Goal: Task Accomplishment & Management: Complete application form

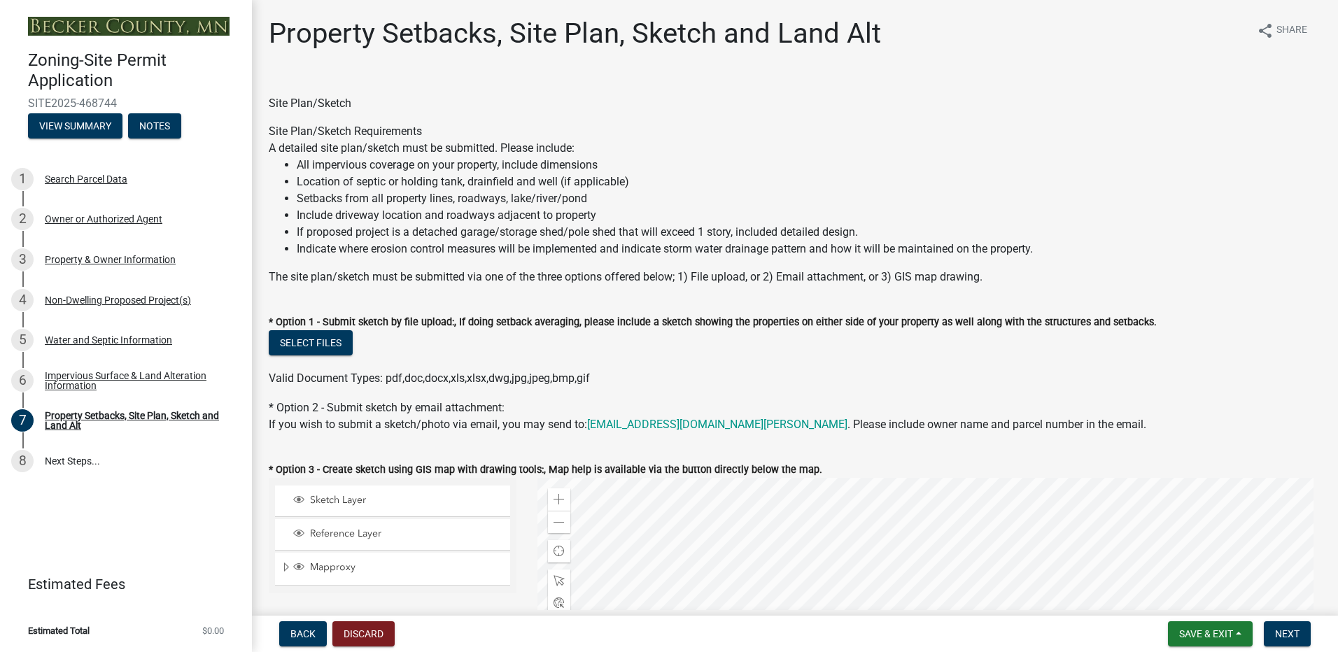
select select "d89fbfa0-1150-4954-b91c-9d482c9530a3"
select select "b56a4575-9846-47cf-8067-c59a4853da22"
select select "12f785fb-c378-4b18-841c-21c73dc99083"
select select "c8b8ea71-7088-4e87-a493-7bc88cc2835b"
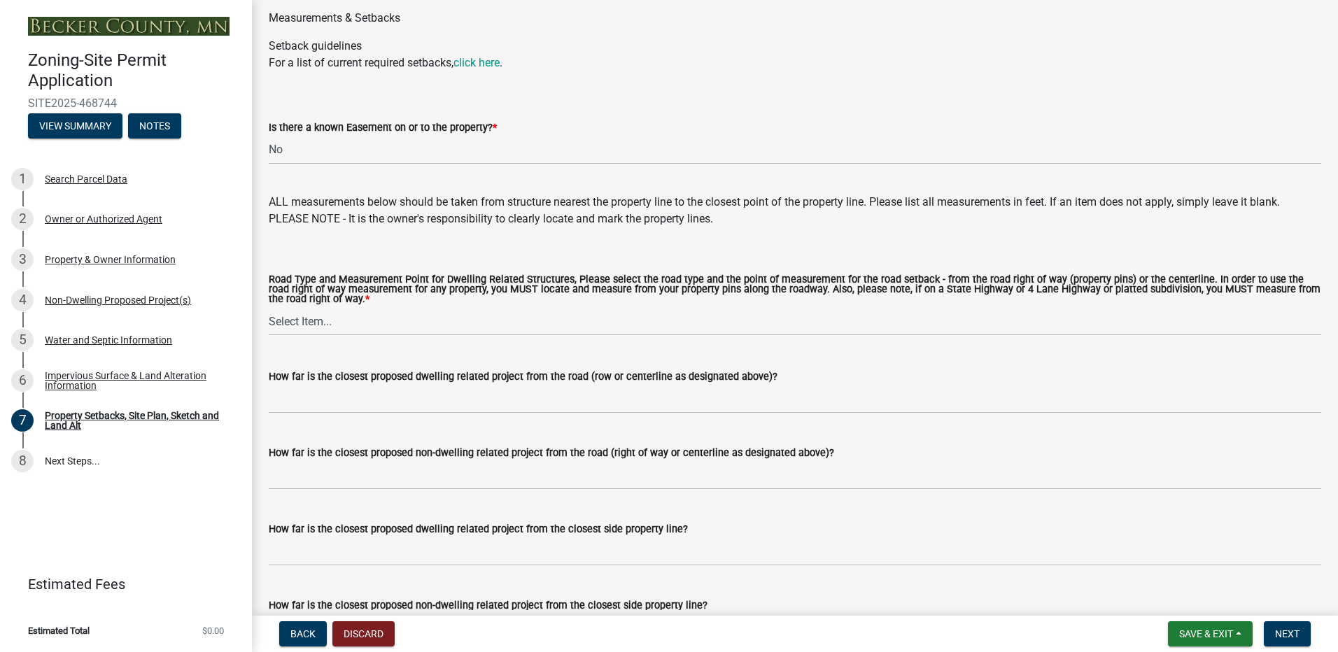
scroll to position [2449, 0]
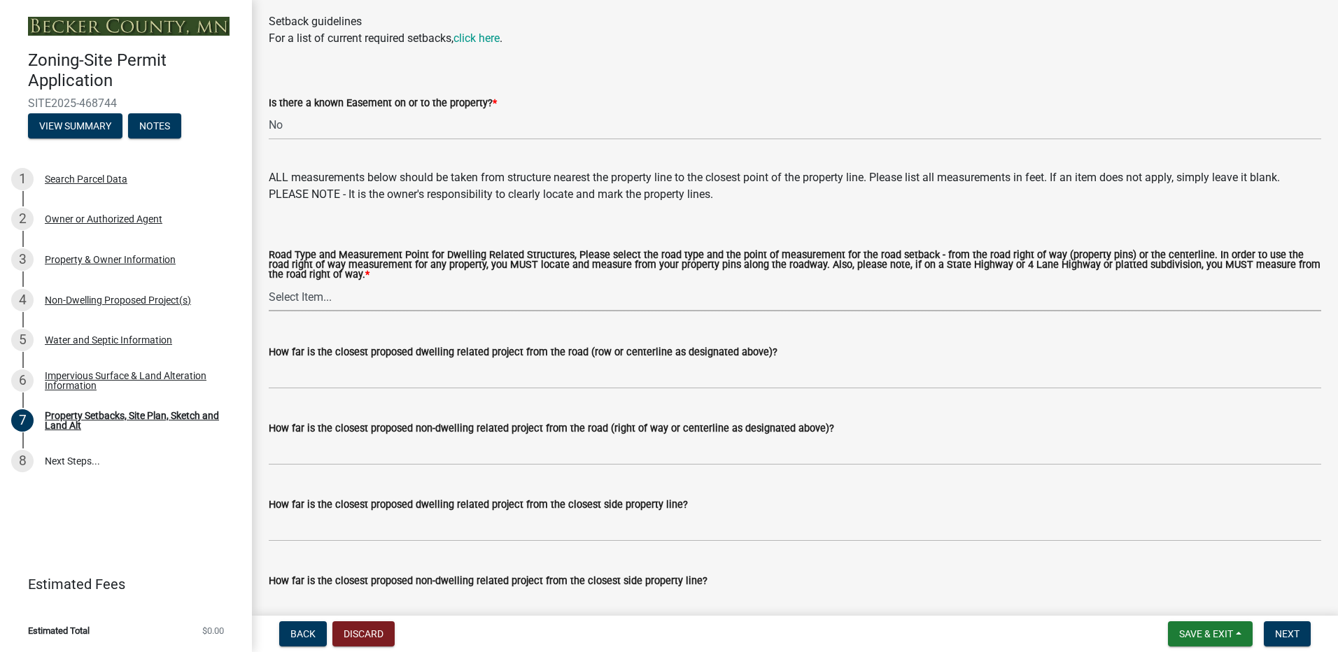
click at [306, 303] on select "Select Item... Private Easement - Right of Way Private Easement - Centerline Pu…" at bounding box center [795, 297] width 1052 height 29
click at [269, 286] on select "Select Item... Private Easement - Right of Way Private Easement - Centerline Pu…" at bounding box center [795, 297] width 1052 height 29
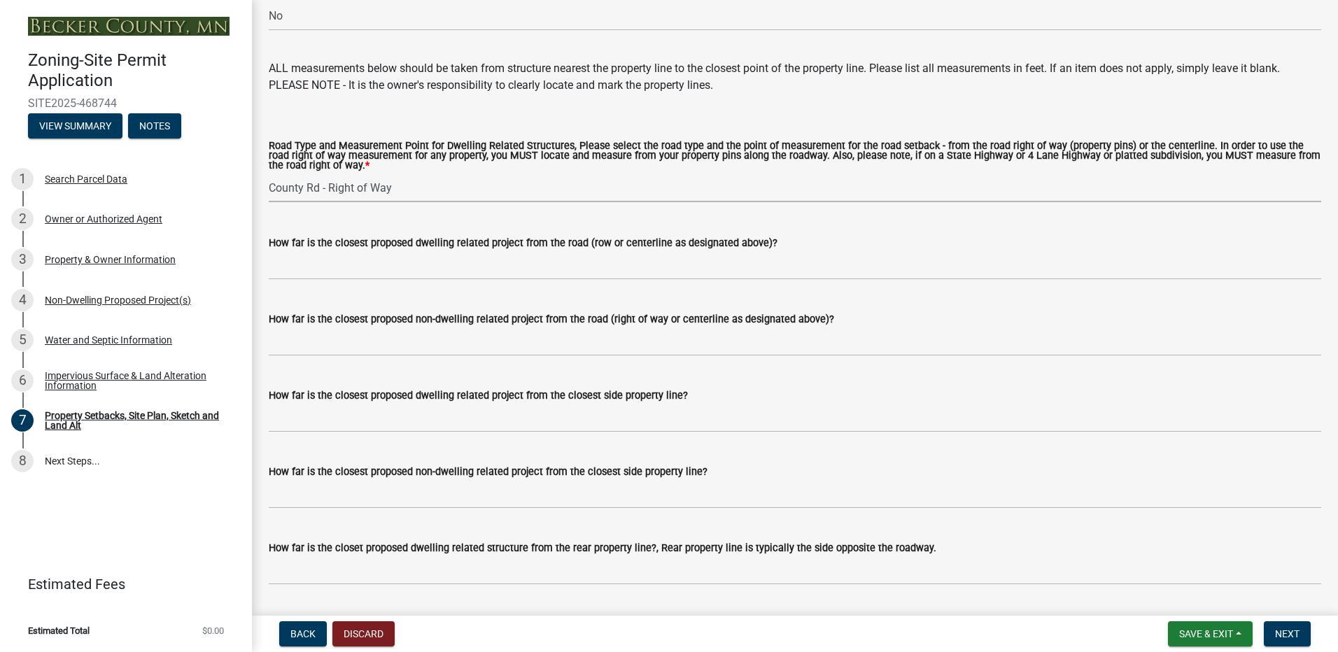
scroll to position [2589, 0]
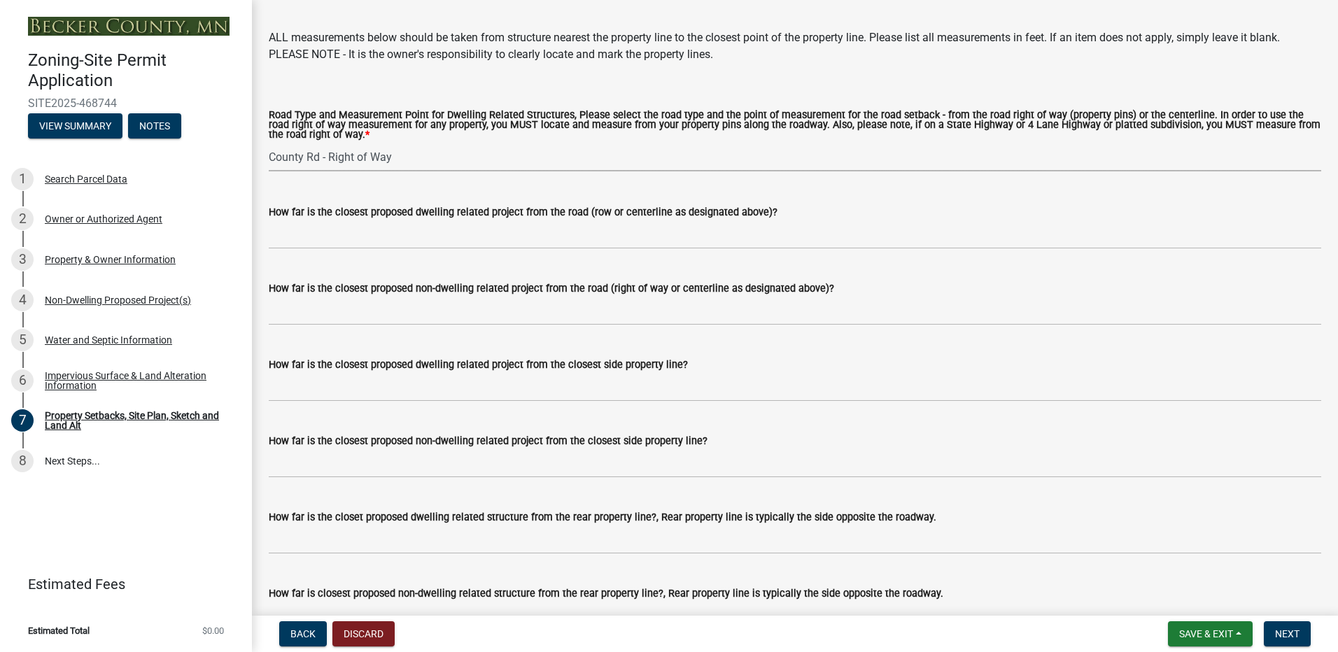
click at [341, 155] on select "Select Item... Private Easement - Right of Way Private Easement - Centerline Pu…" at bounding box center [795, 157] width 1052 height 29
click at [269, 146] on select "Select Item... Private Easement - Right of Way Private Easement - Centerline Pu…" at bounding box center [795, 157] width 1052 height 29
select select "a4ce8fad-3c47-4e2b-9375-28a8f2ee630b"
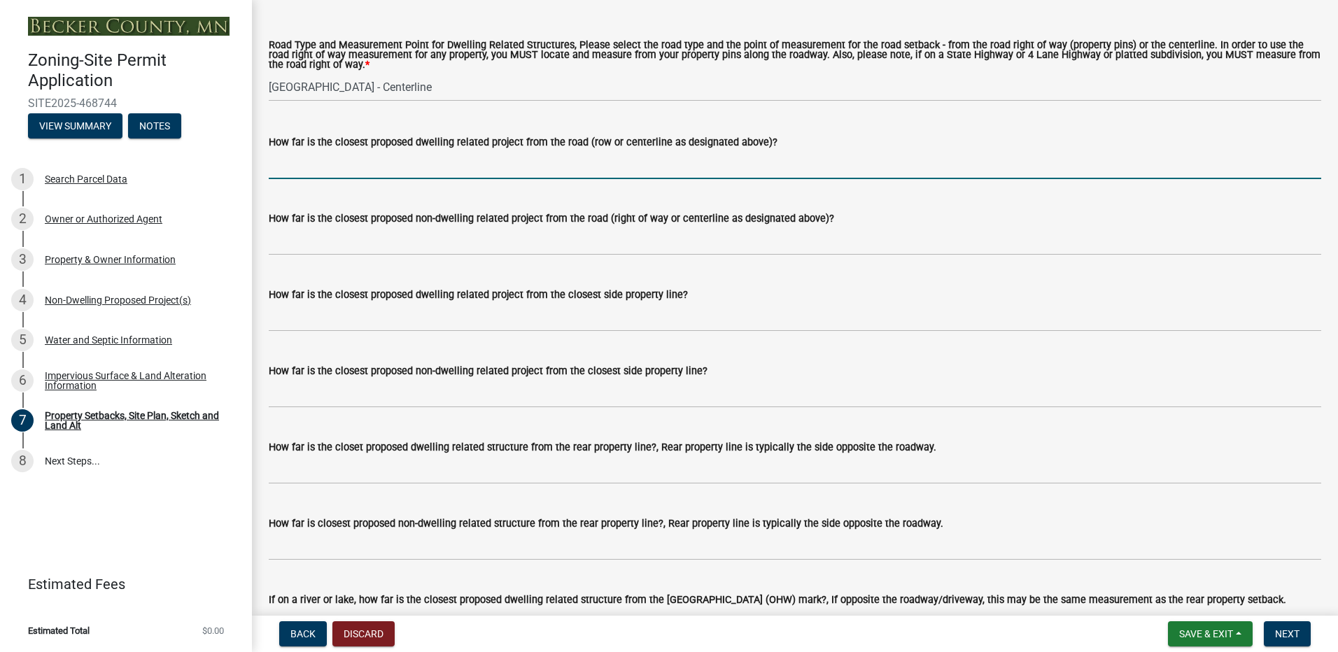
click at [333, 172] on input "How far is the closest proposed dwelling related project from the road (row or …" at bounding box center [795, 164] width 1052 height 29
type input "1"
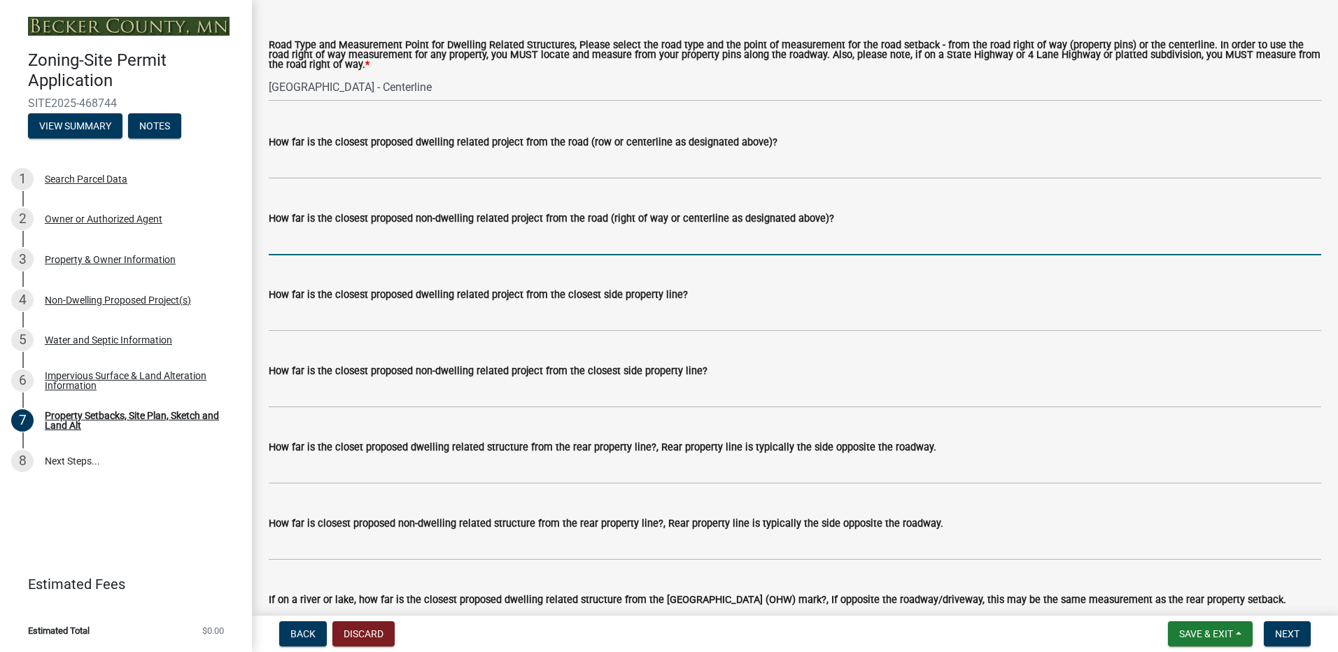
click at [307, 247] on input "How far is the closest proposed non-dwelling related project from the road (rig…" at bounding box center [795, 241] width 1052 height 29
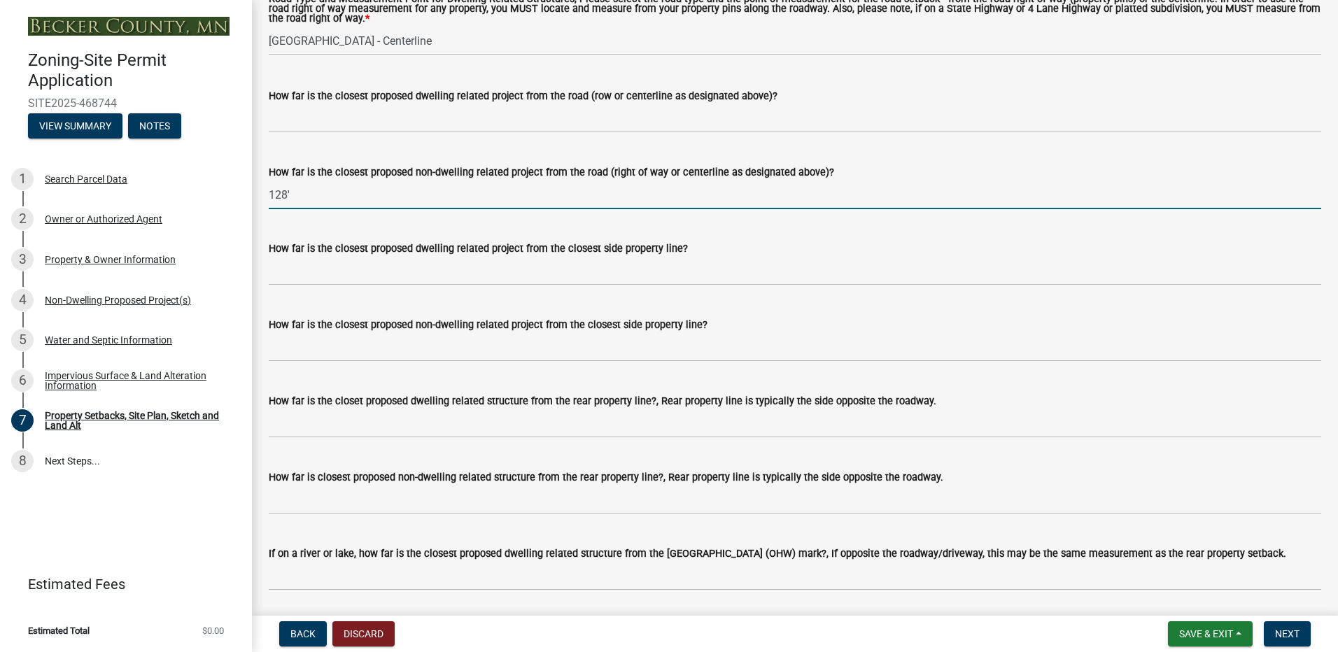
scroll to position [2729, 0]
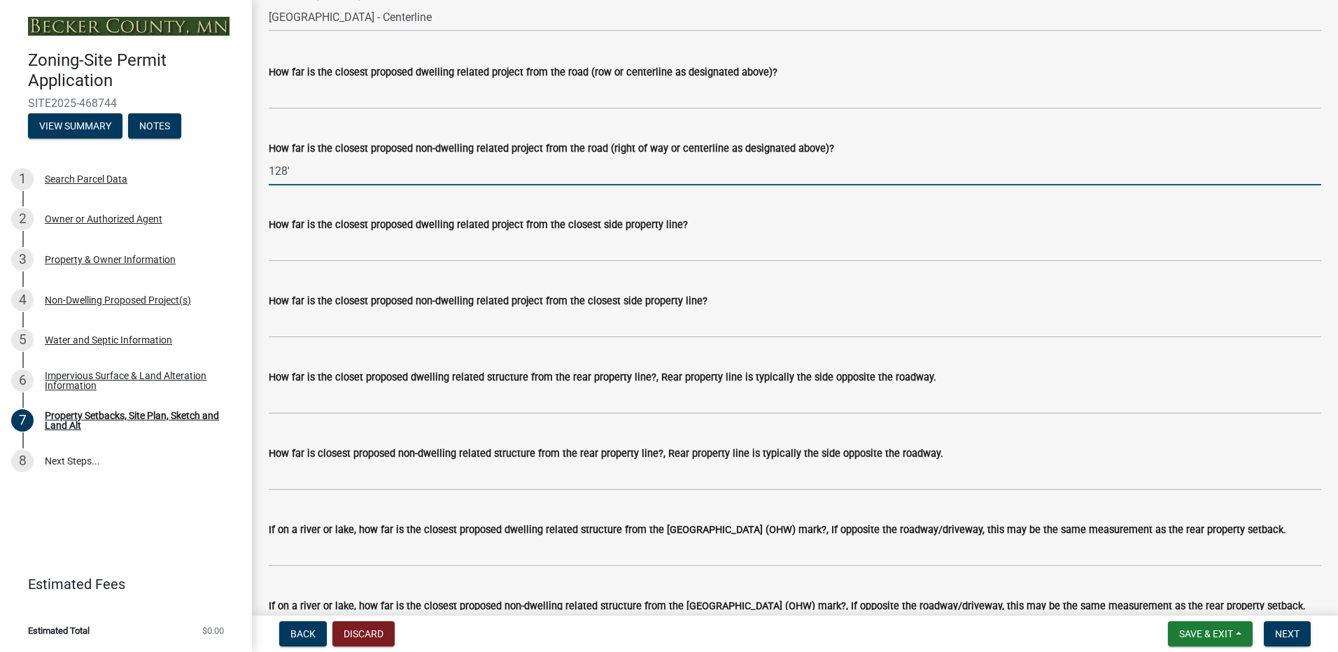
type input "128'"
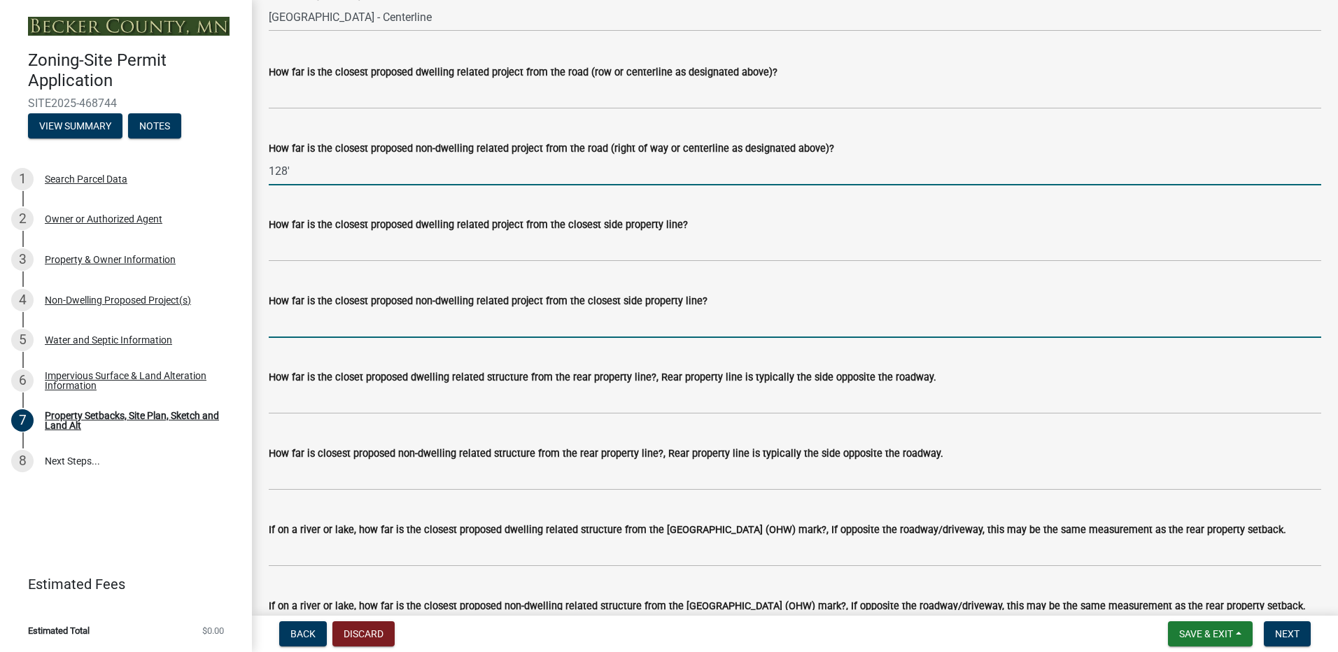
click at [351, 323] on input "How far is the closest proposed non-dwelling related project from the closest s…" at bounding box center [795, 323] width 1052 height 29
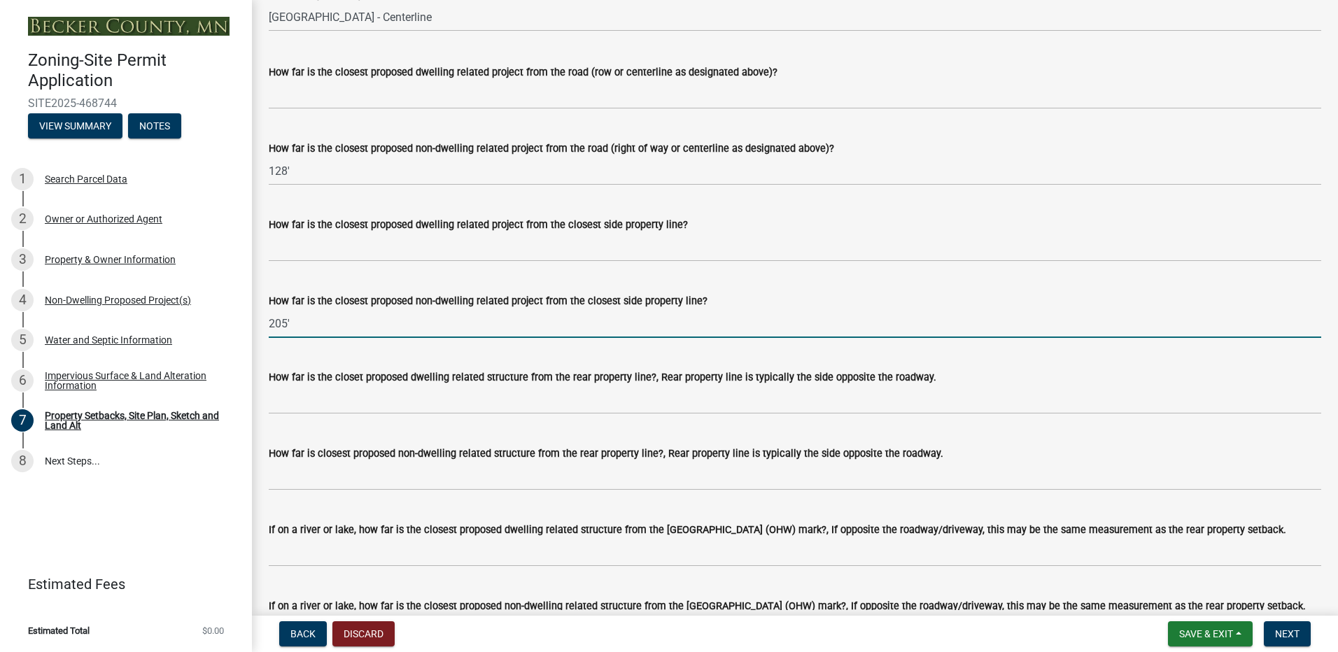
type input "205'"
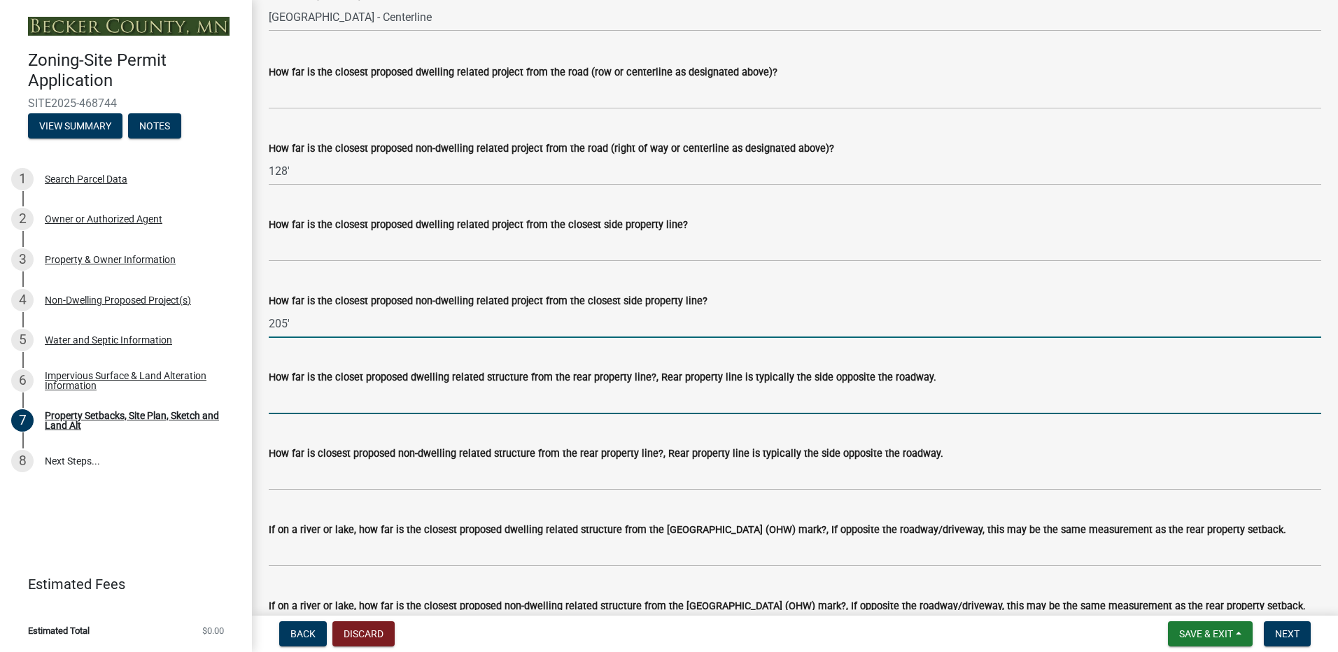
click at [419, 405] on input "How far is the closet proposed dwelling related structure from the rear propert…" at bounding box center [795, 400] width 1052 height 29
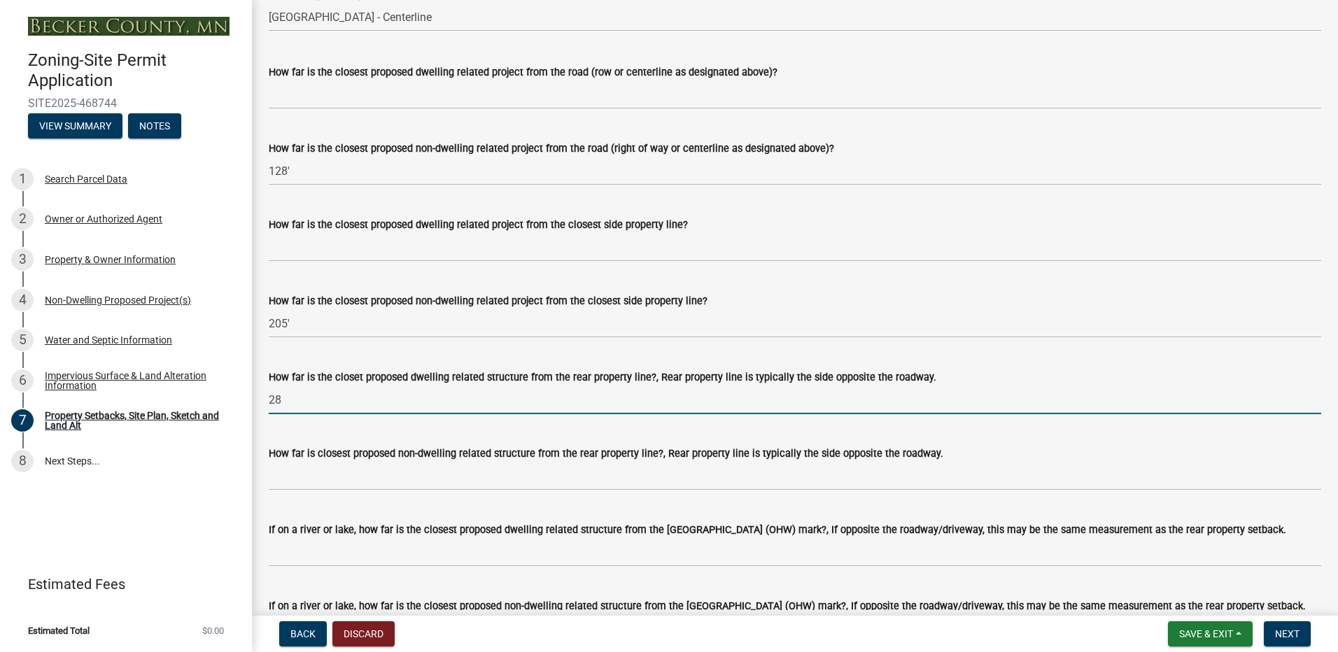
type input "2"
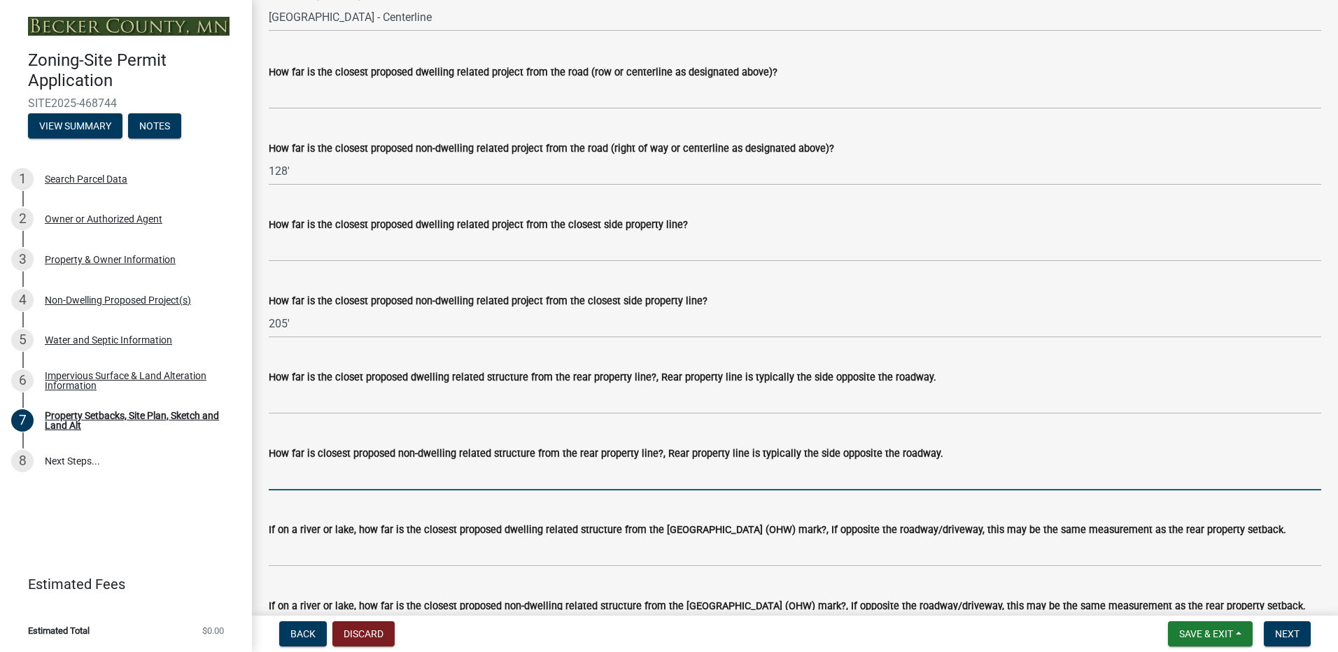
click at [361, 478] on input "How far is closest proposed non-dwelling related structure from the rear proper…" at bounding box center [795, 476] width 1052 height 29
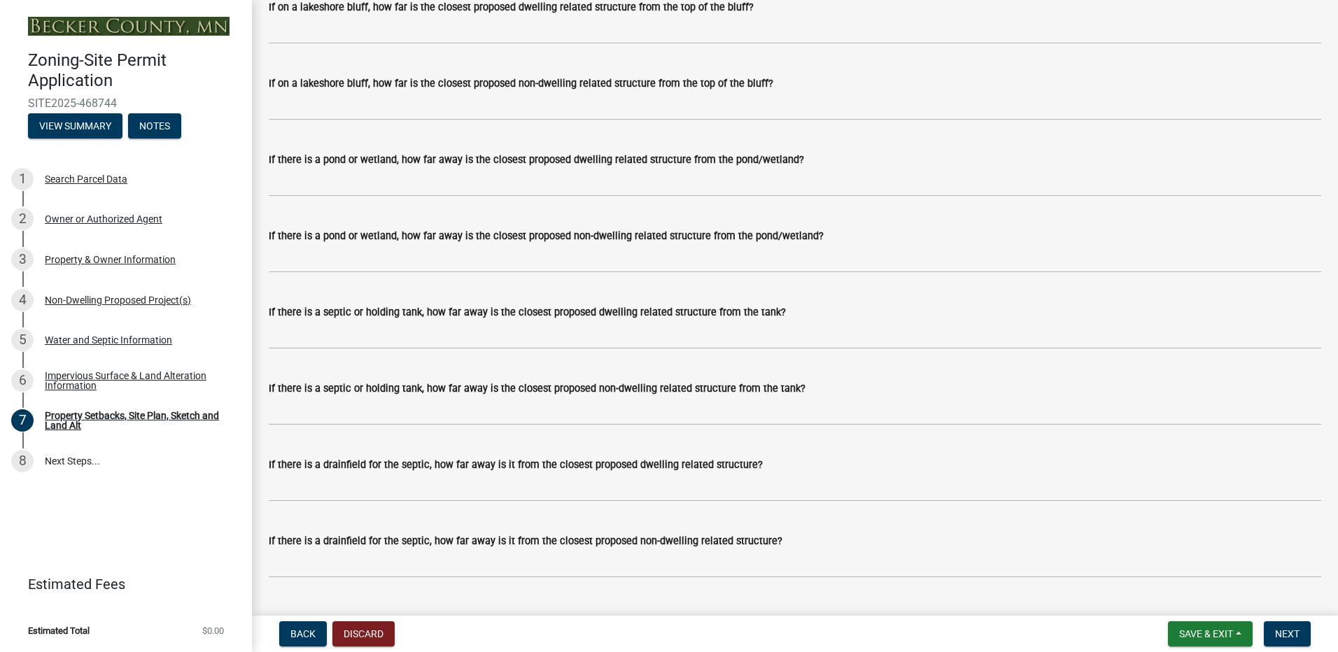
scroll to position [3429, 0]
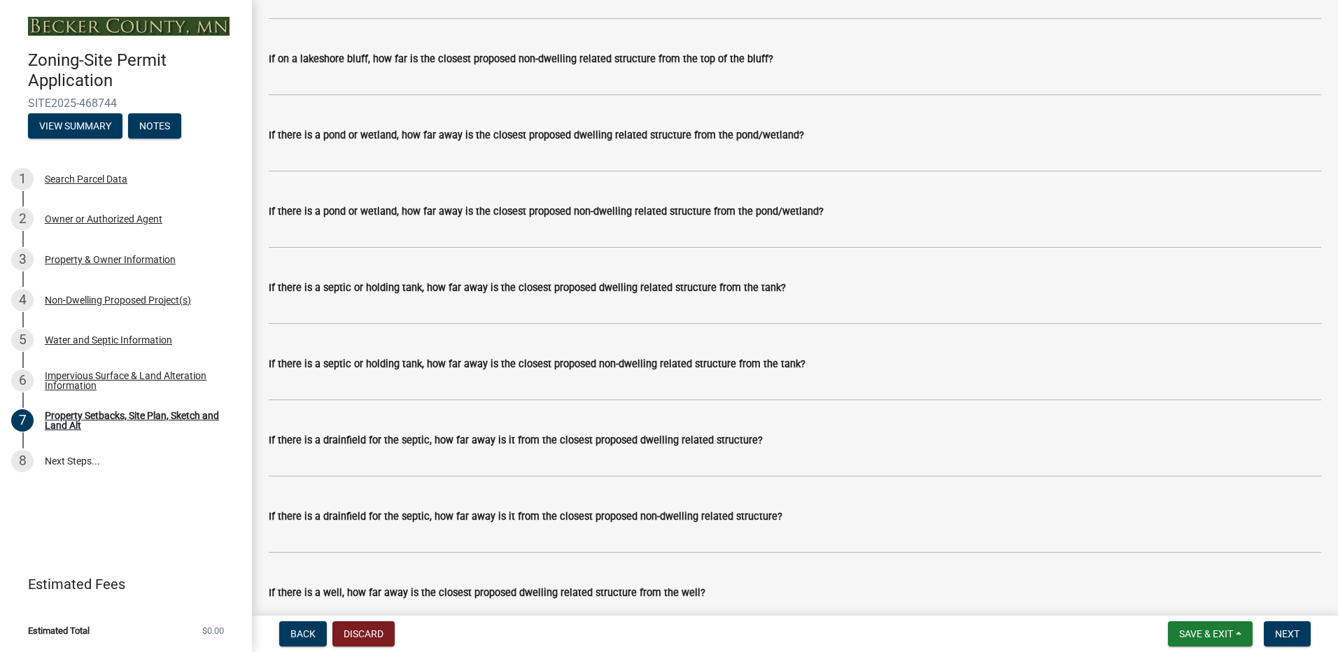
type input "289'"
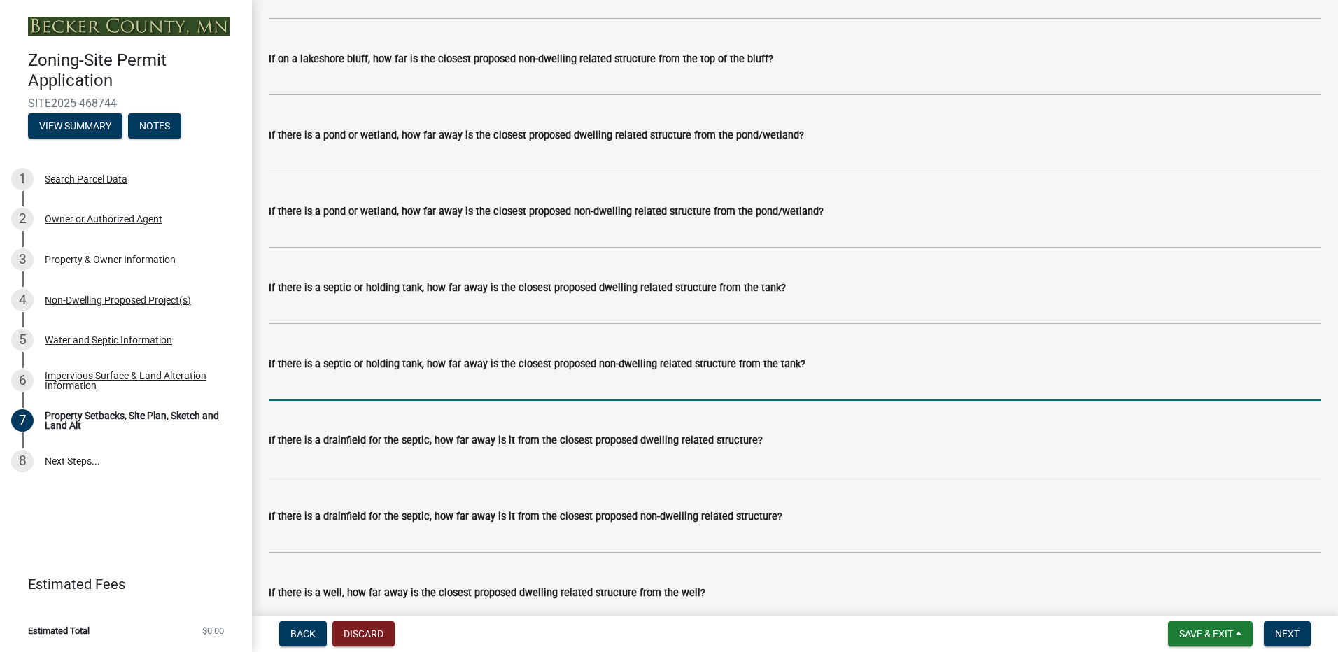
click at [344, 394] on input "If there is a septic or holding tank, how far away is the closest proposed non-…" at bounding box center [795, 386] width 1052 height 29
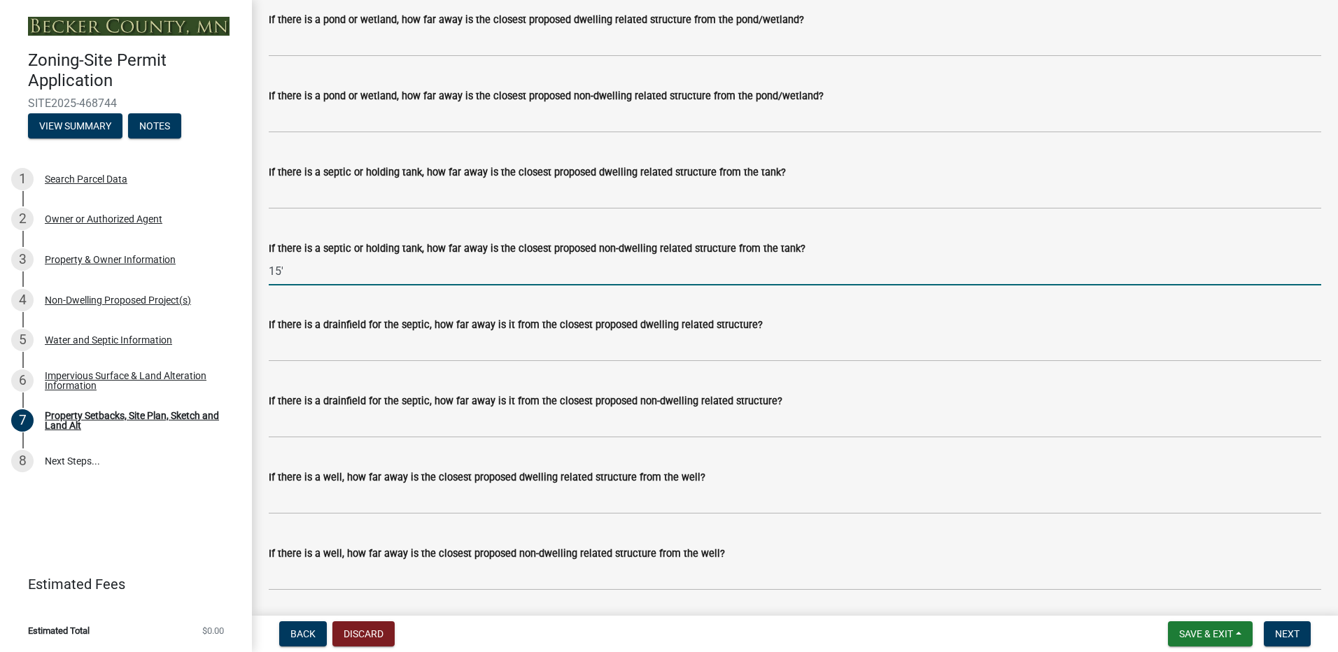
scroll to position [3569, 0]
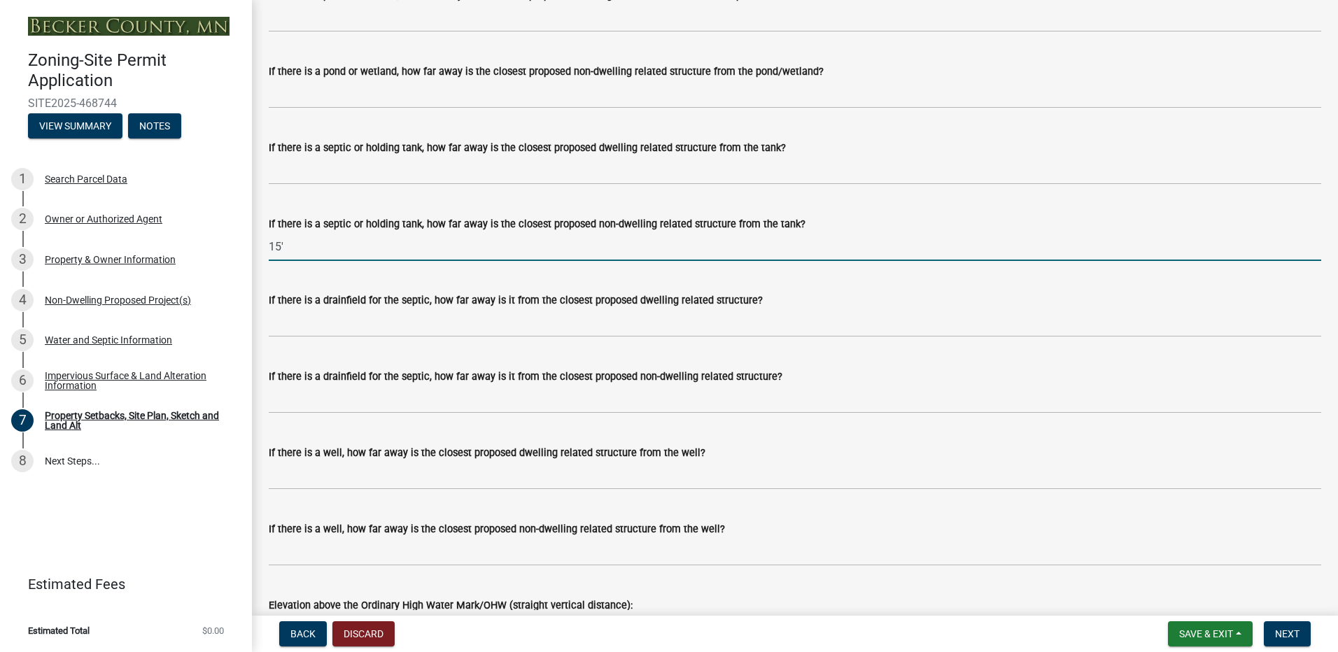
type input "15'"
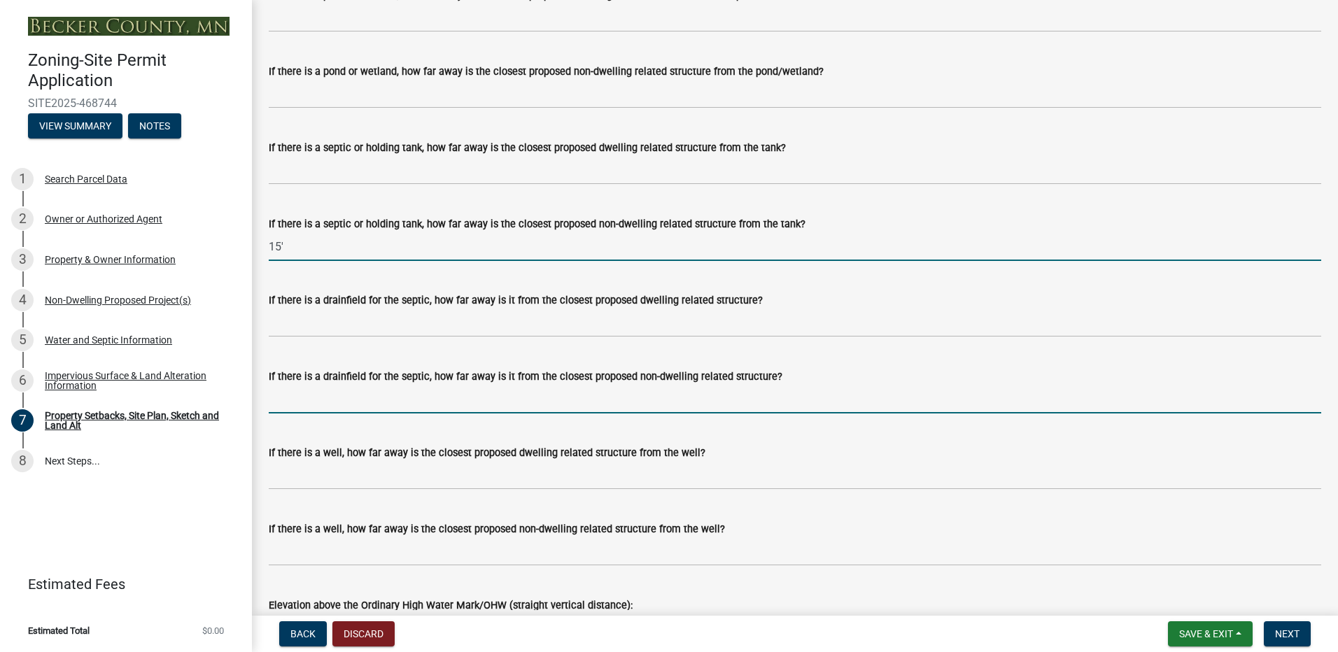
click at [323, 407] on input "If there is a drainfield for the septic, how far away is it from the closest pr…" at bounding box center [795, 399] width 1052 height 29
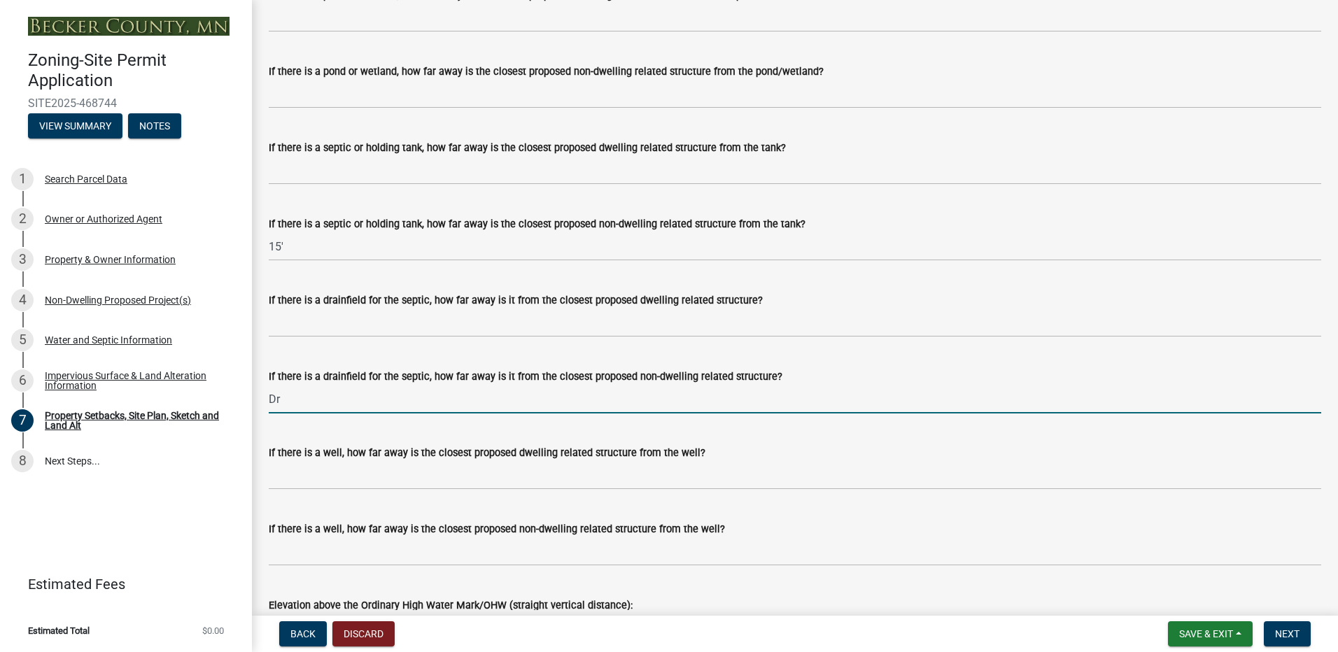
type input "D"
click at [337, 404] on input "Existing drain field will have to be moved and replaced with a new drainfield" at bounding box center [795, 399] width 1052 height 29
click at [339, 402] on input "Existing drain field will have to be moved and replaced with a new drainfield" at bounding box center [795, 399] width 1052 height 29
type input "Existing drainfield will have to be moved and replaced with a new drainfield"
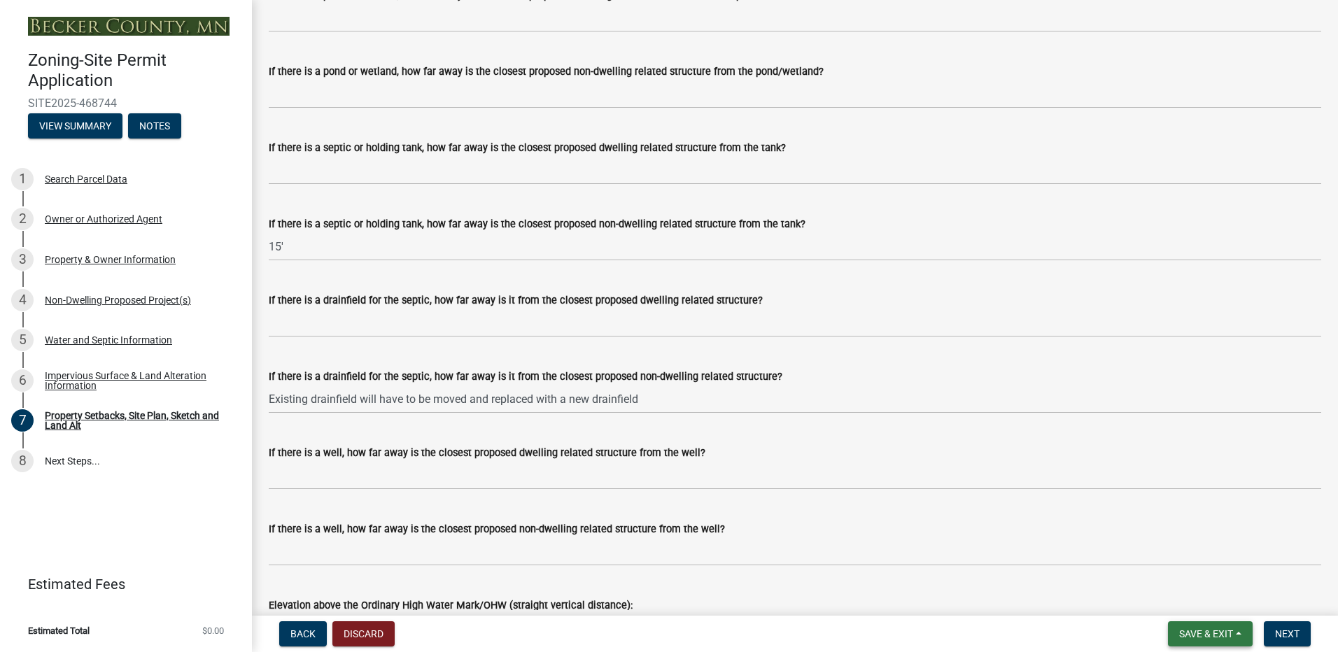
click at [1187, 642] on button "Save & Exit" at bounding box center [1210, 633] width 85 height 25
click at [1166, 563] on button "Save" at bounding box center [1197, 564] width 112 height 34
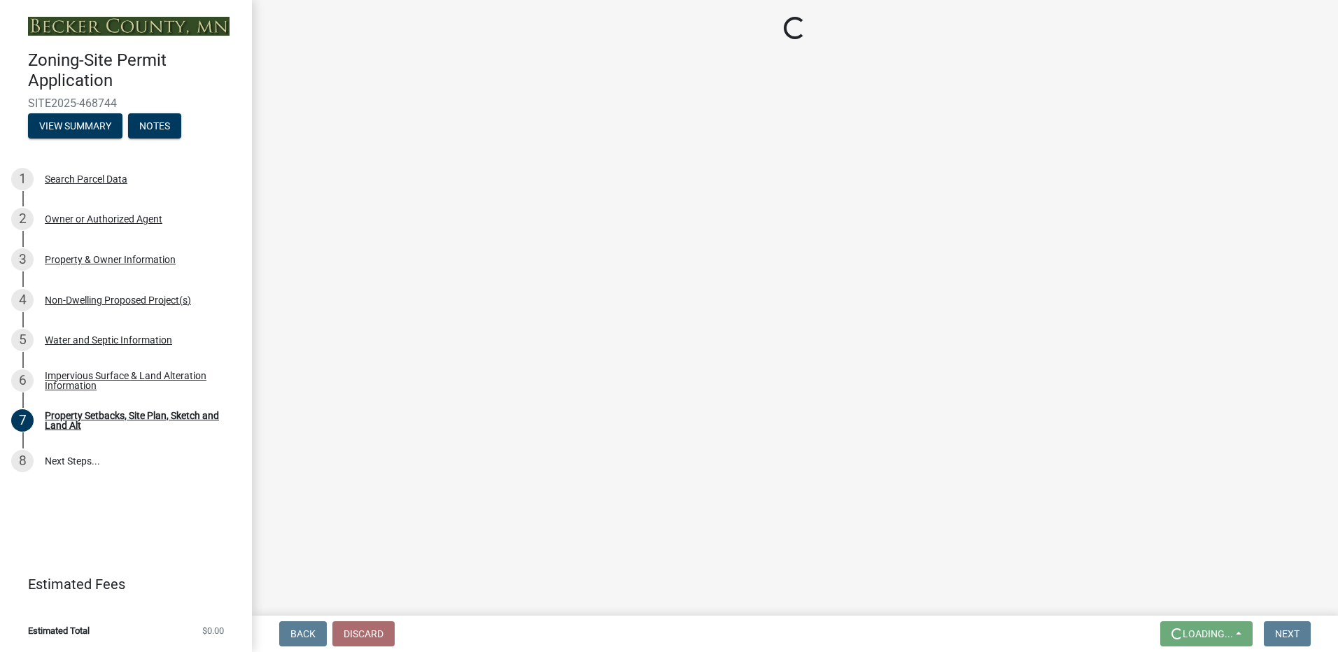
scroll to position [0, 0]
select select "d89fbfa0-1150-4954-b91c-9d482c9530a3"
select select "b56a4575-9846-47cf-8067-c59a4853da22"
select select "12f785fb-c378-4b18-841c-21c73dc99083"
select select "c8b8ea71-7088-4e87-a493-7bc88cc2835b"
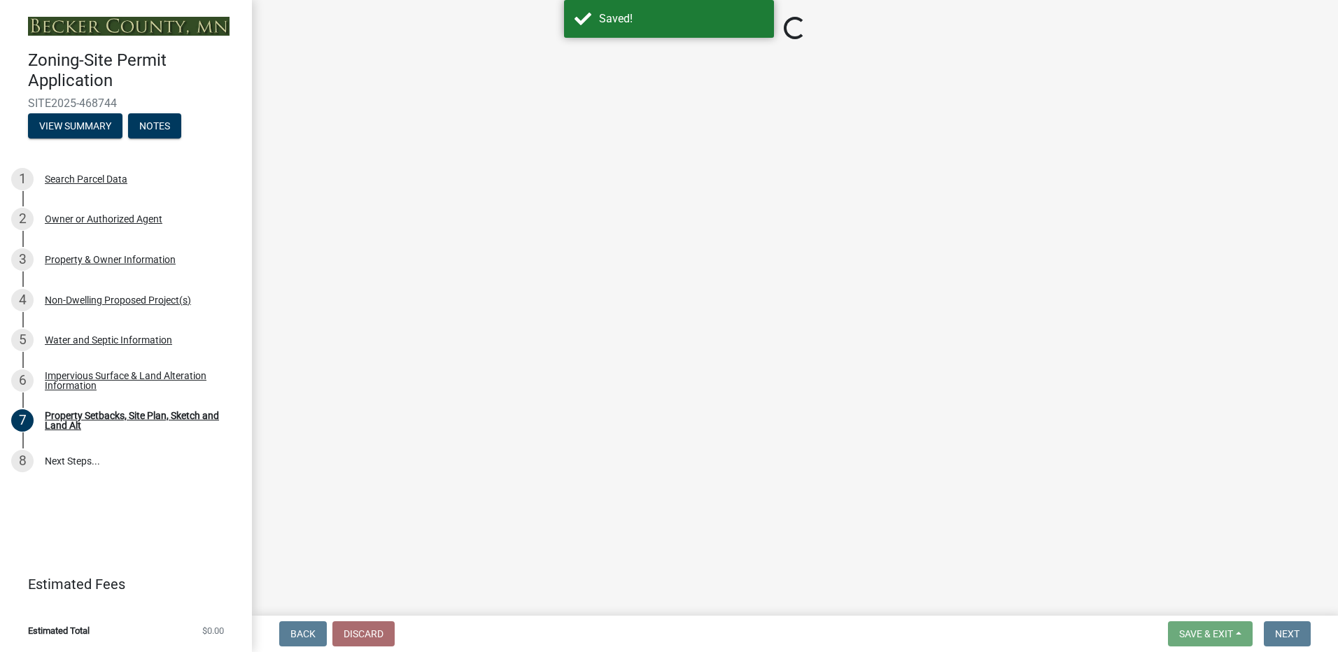
select select "a4ce8fad-3c47-4e2b-9375-28a8f2ee630b"
